Goal: Transaction & Acquisition: Download file/media

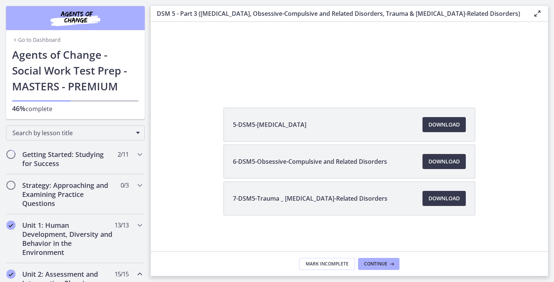
click at [50, 43] on link "Go to Dashboard" at bounding box center [36, 40] width 49 height 8
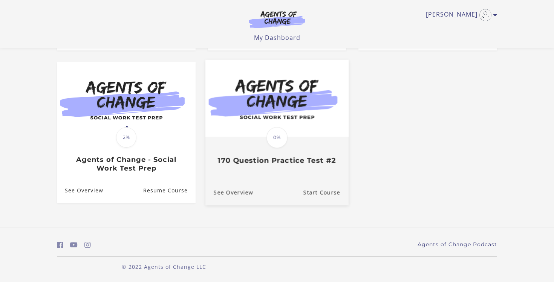
scroll to position [135, 0]
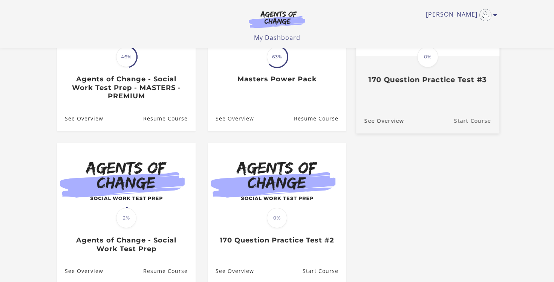
click at [460, 125] on link "Start Course" at bounding box center [476, 120] width 45 height 25
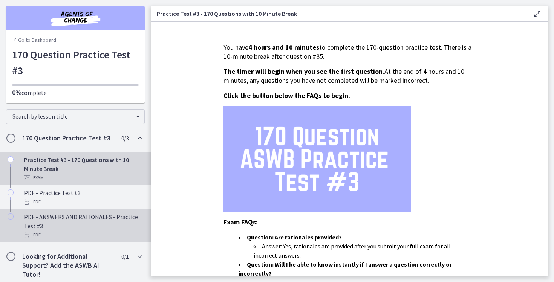
click at [107, 226] on div "PDF - ANSWERS AND RATIONALES - Practice Test #3 PDF" at bounding box center [83, 226] width 118 height 27
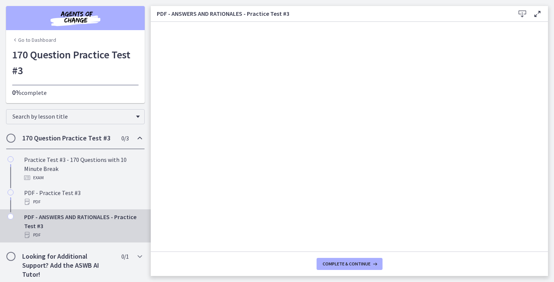
click at [519, 14] on icon at bounding box center [522, 13] width 9 height 9
